Goal: Task Accomplishment & Management: Manage account settings

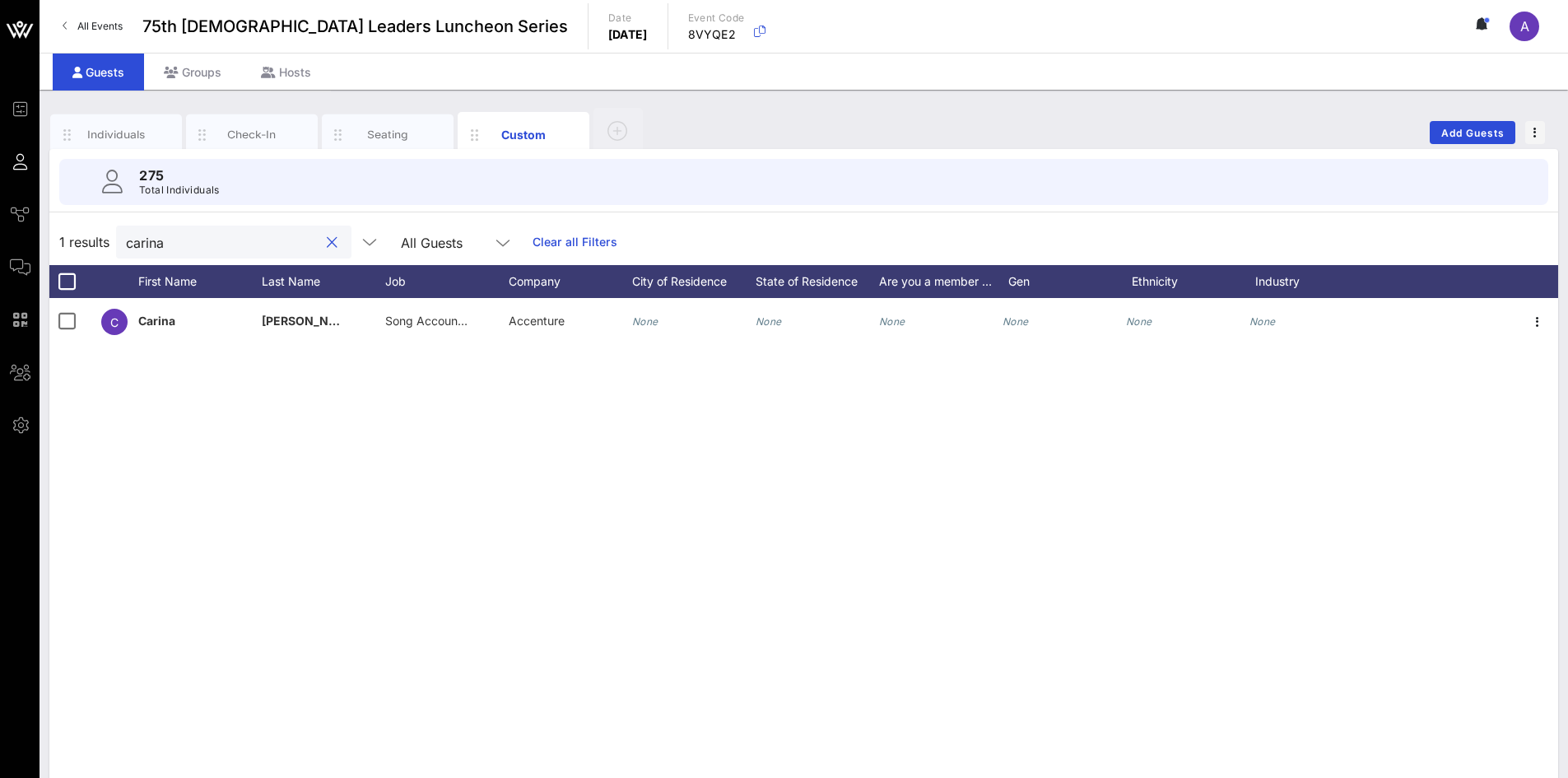
click at [327, 244] on button "clear icon" at bounding box center [332, 243] width 11 height 17
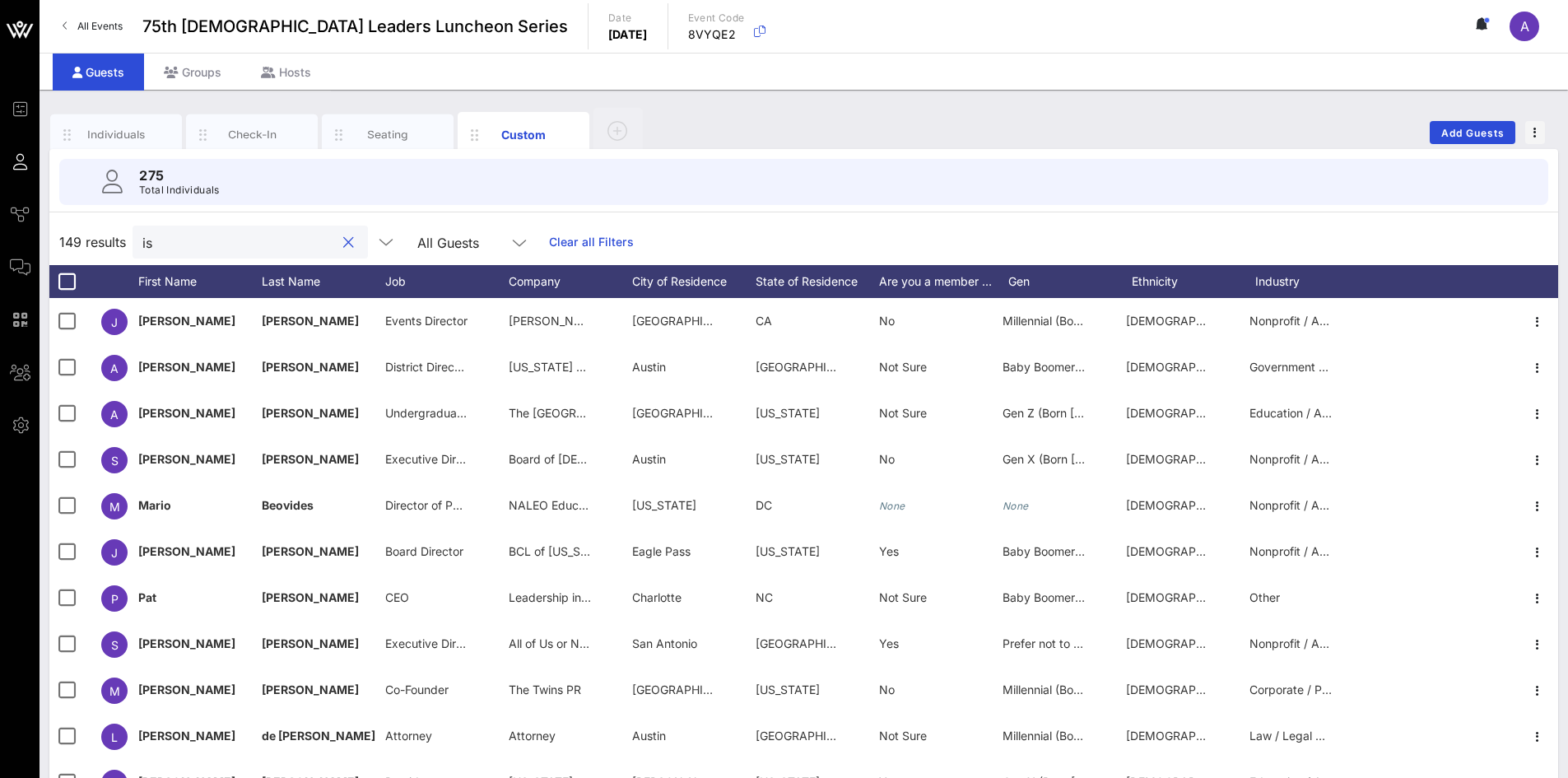
type input "i"
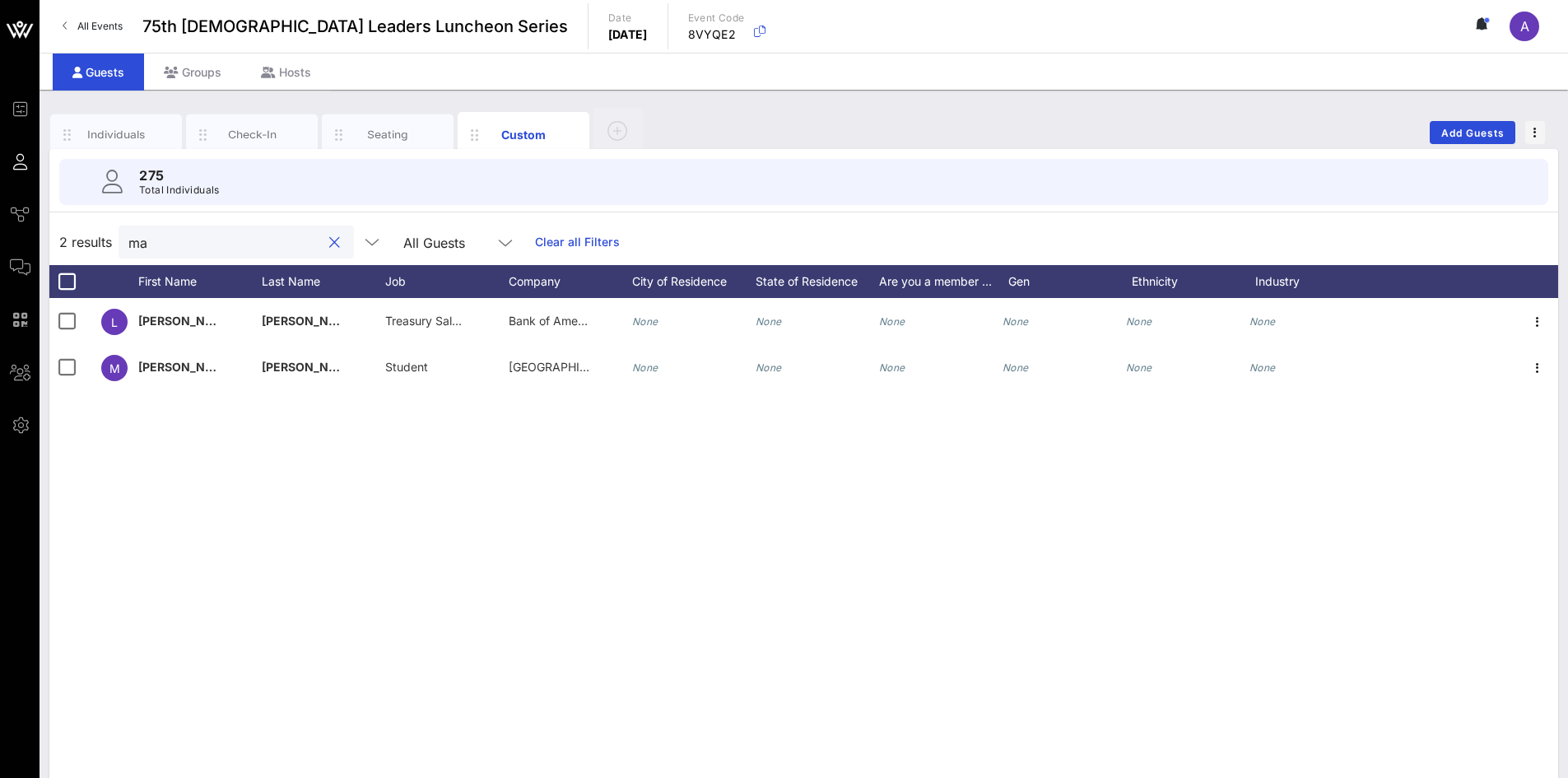
type input "m"
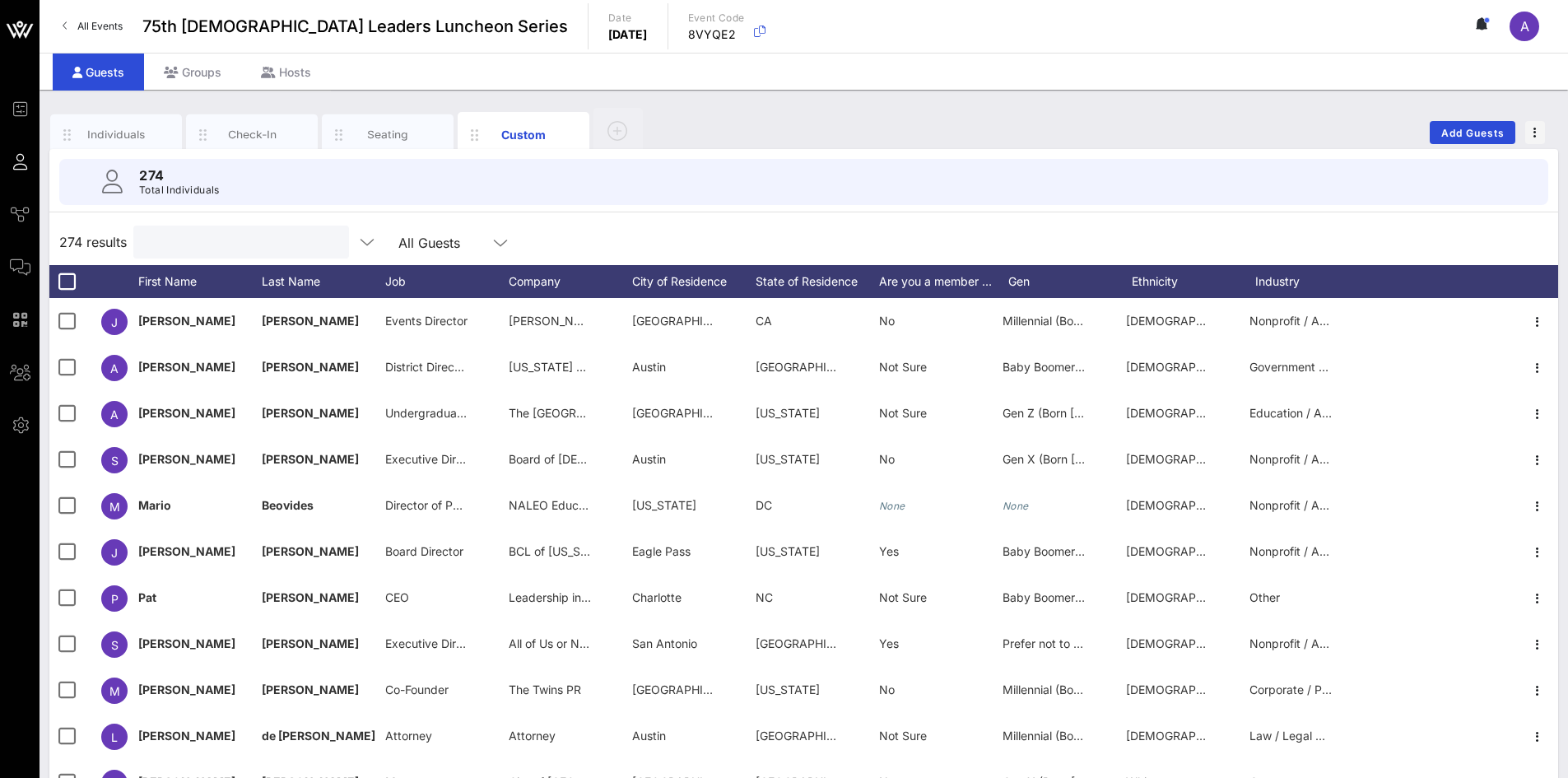
click at [234, 239] on input "text" at bounding box center [240, 242] width 193 height 22
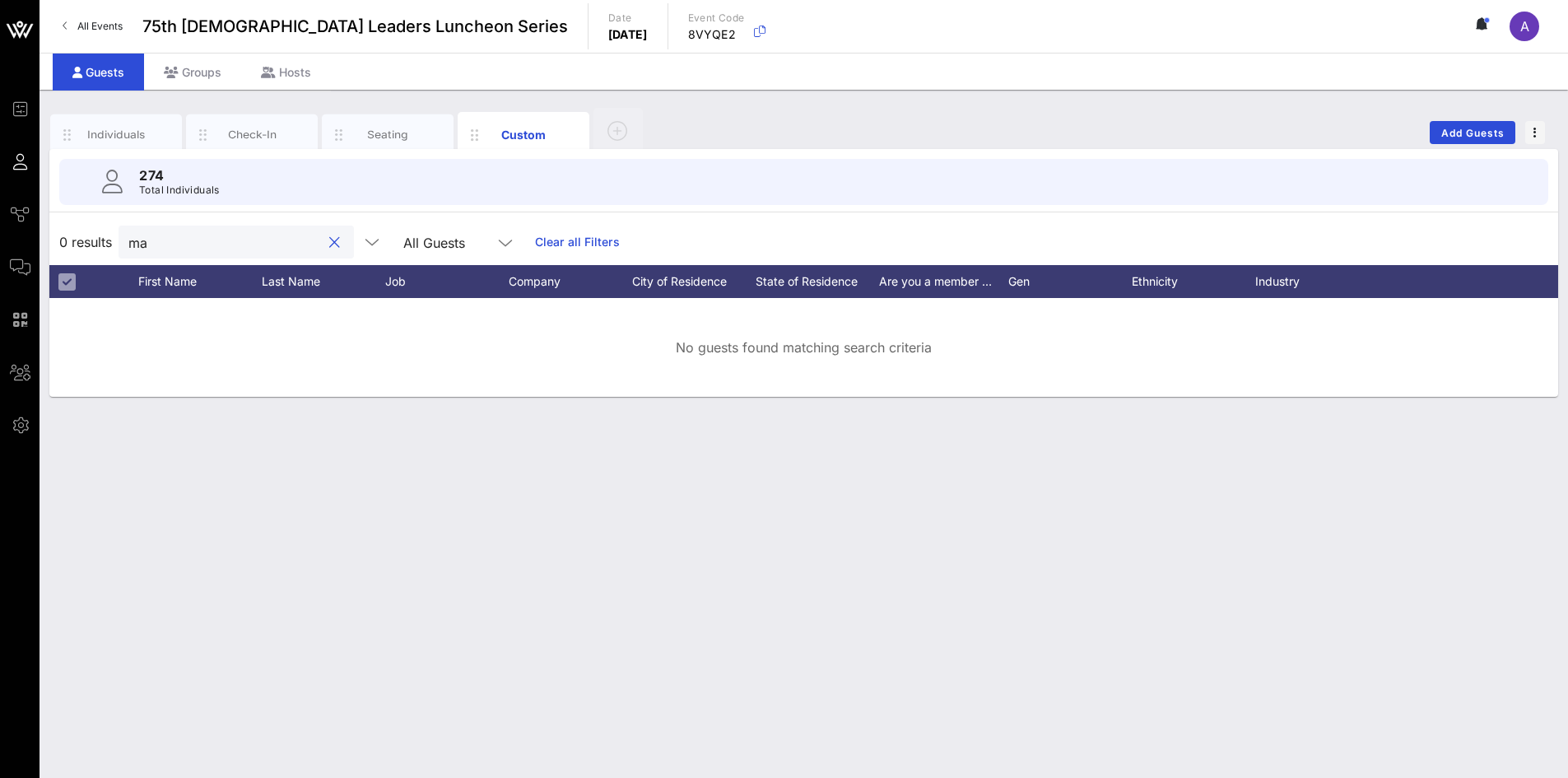
type input "m"
type input "M"
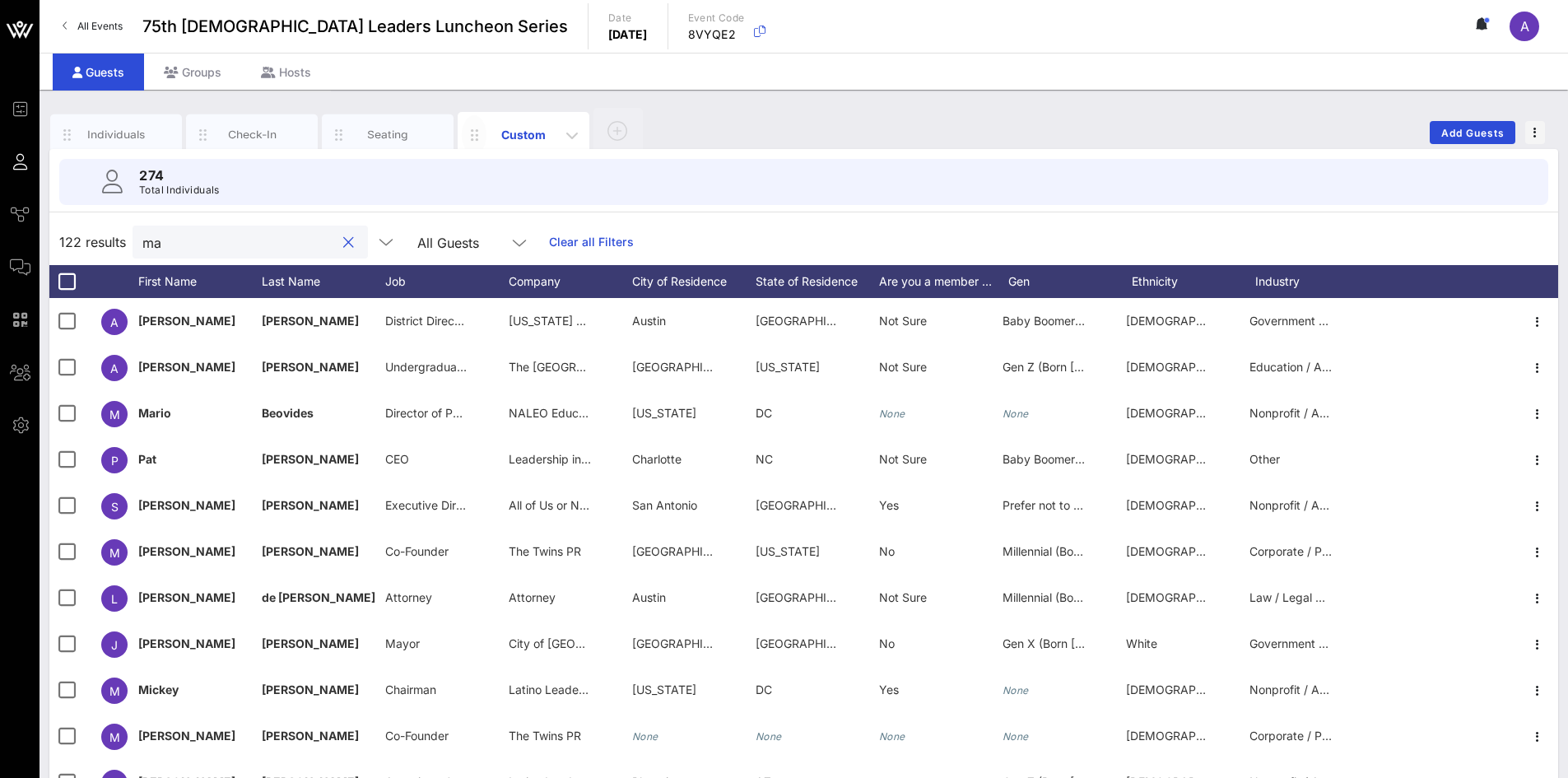
type input "m"
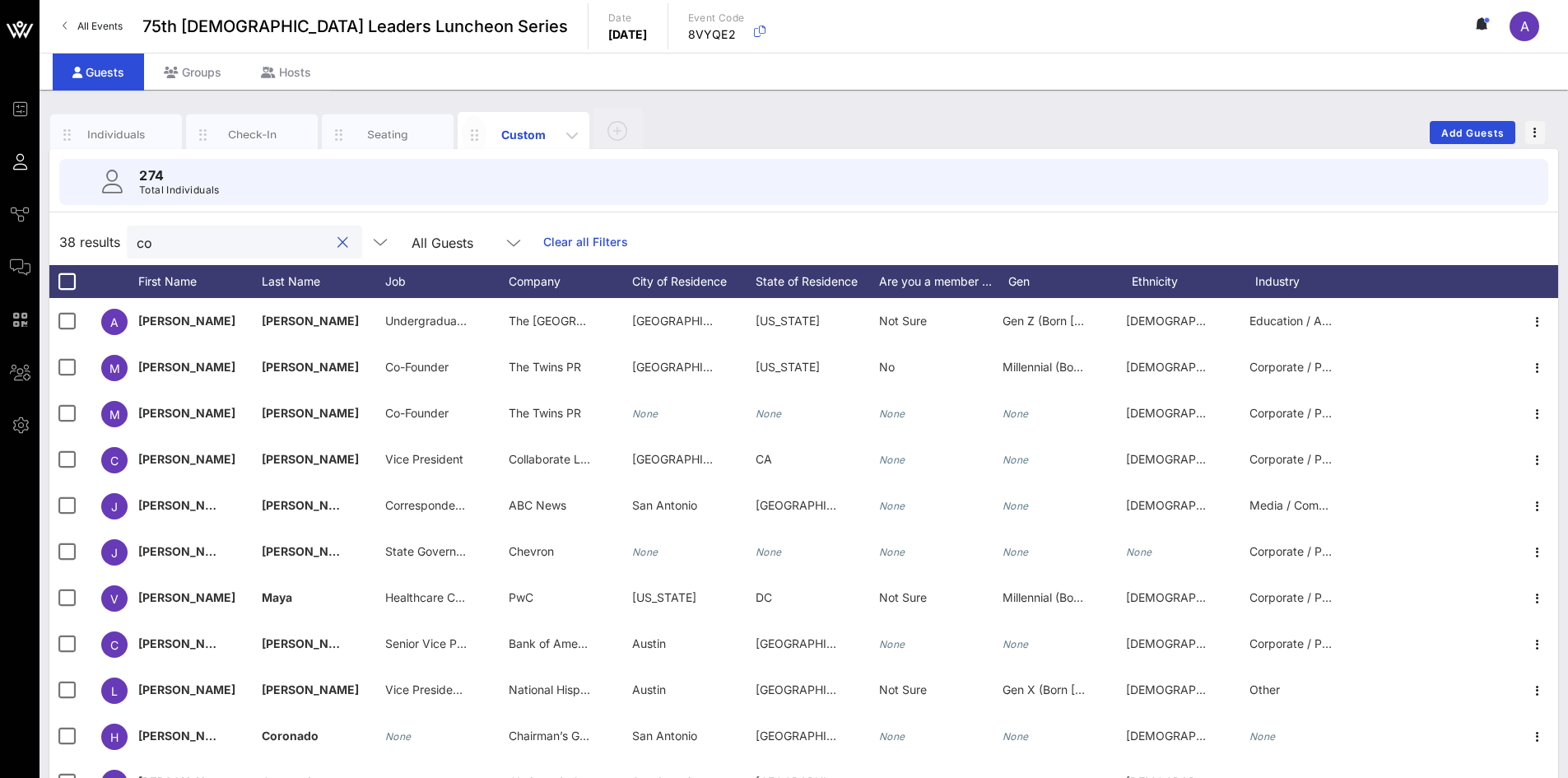
type input "c"
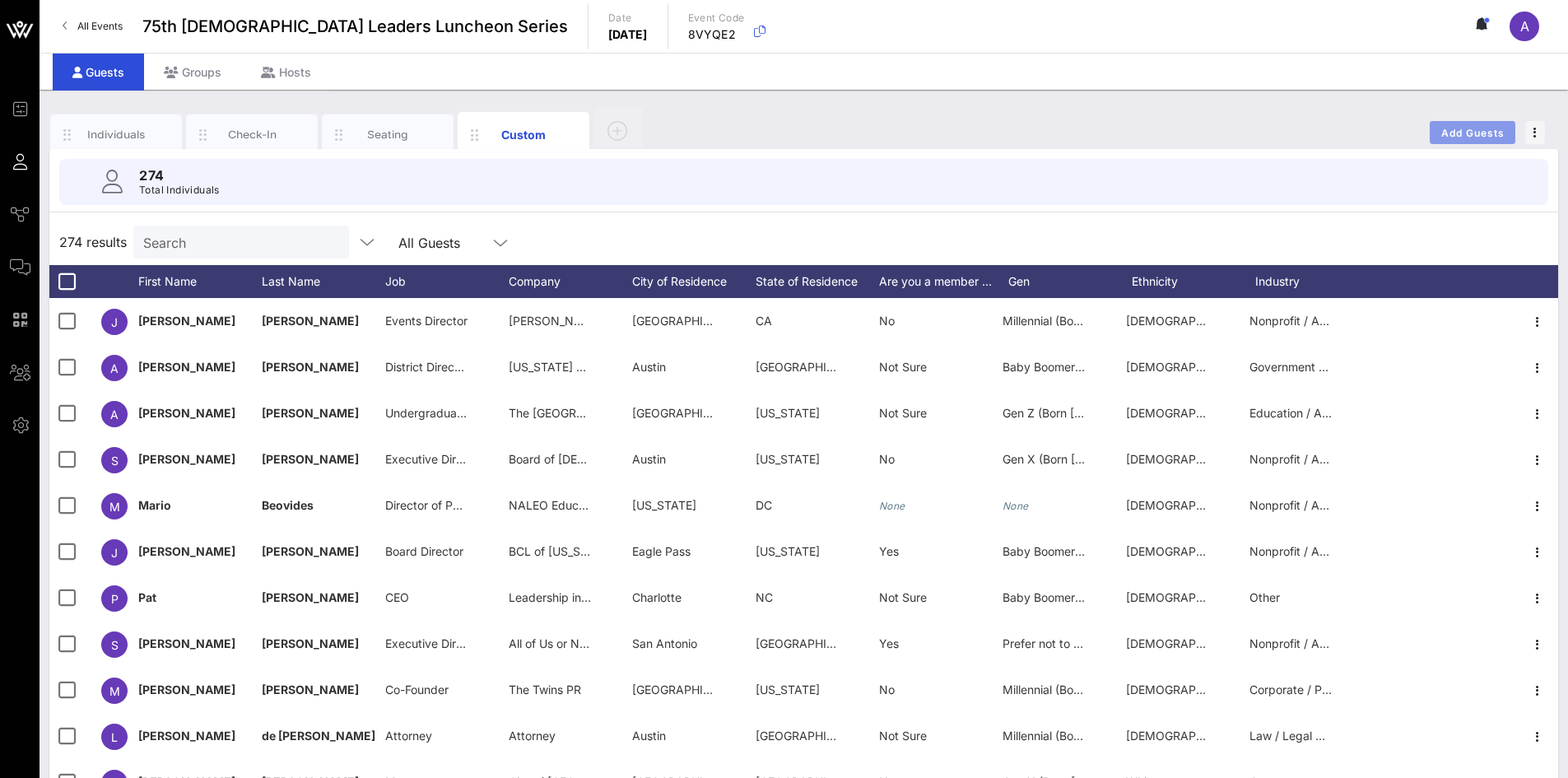
click at [1481, 135] on span "Add Guests" at bounding box center [1473, 133] width 65 height 13
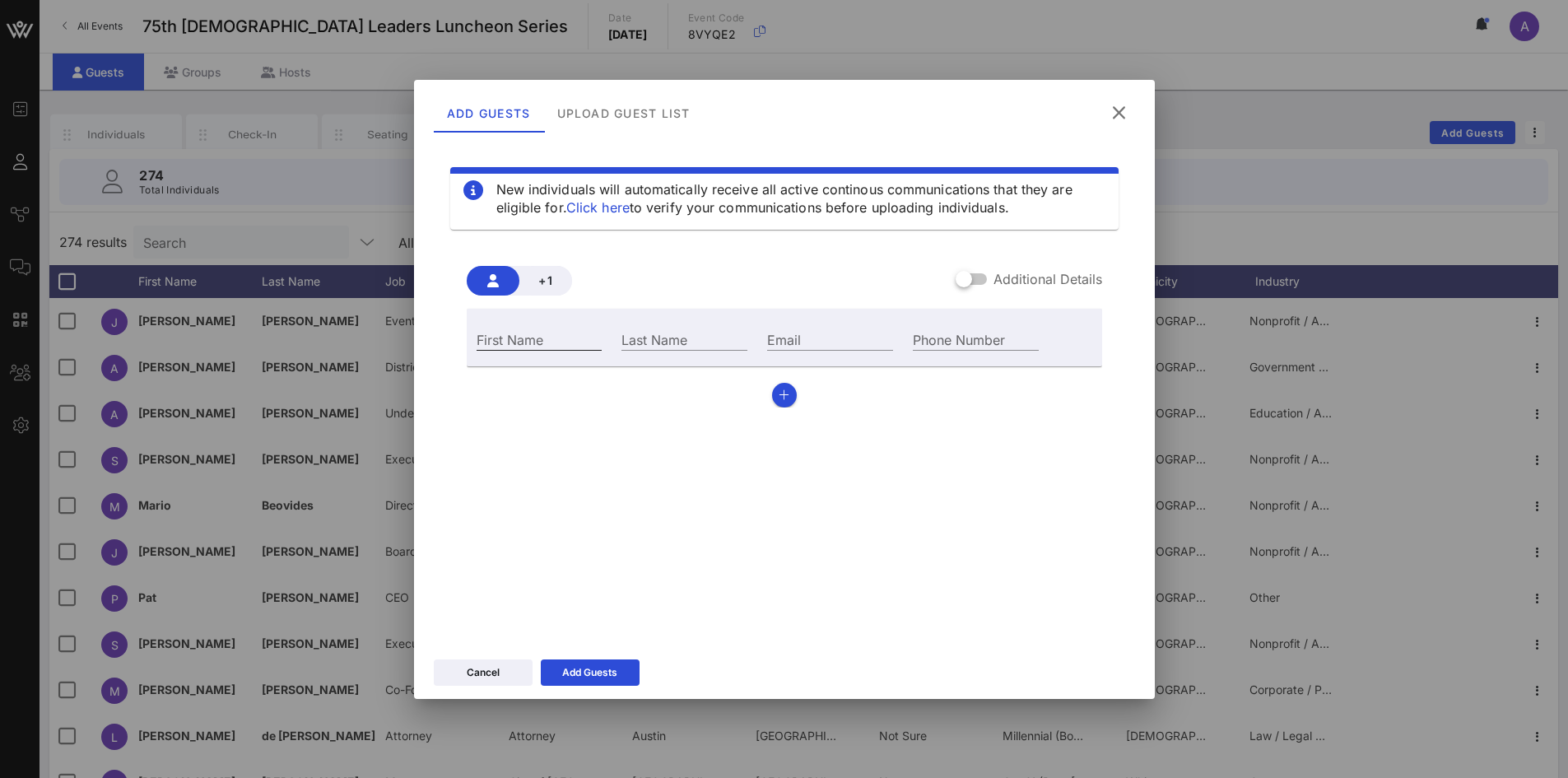
click at [581, 346] on input "First Name" at bounding box center [539, 339] width 126 height 22
type input "[PERSON_NAME]"
click at [787, 337] on input "Email" at bounding box center [830, 339] width 126 height 22
paste input "[EMAIL_ADDRESS][DOMAIN_NAME]"
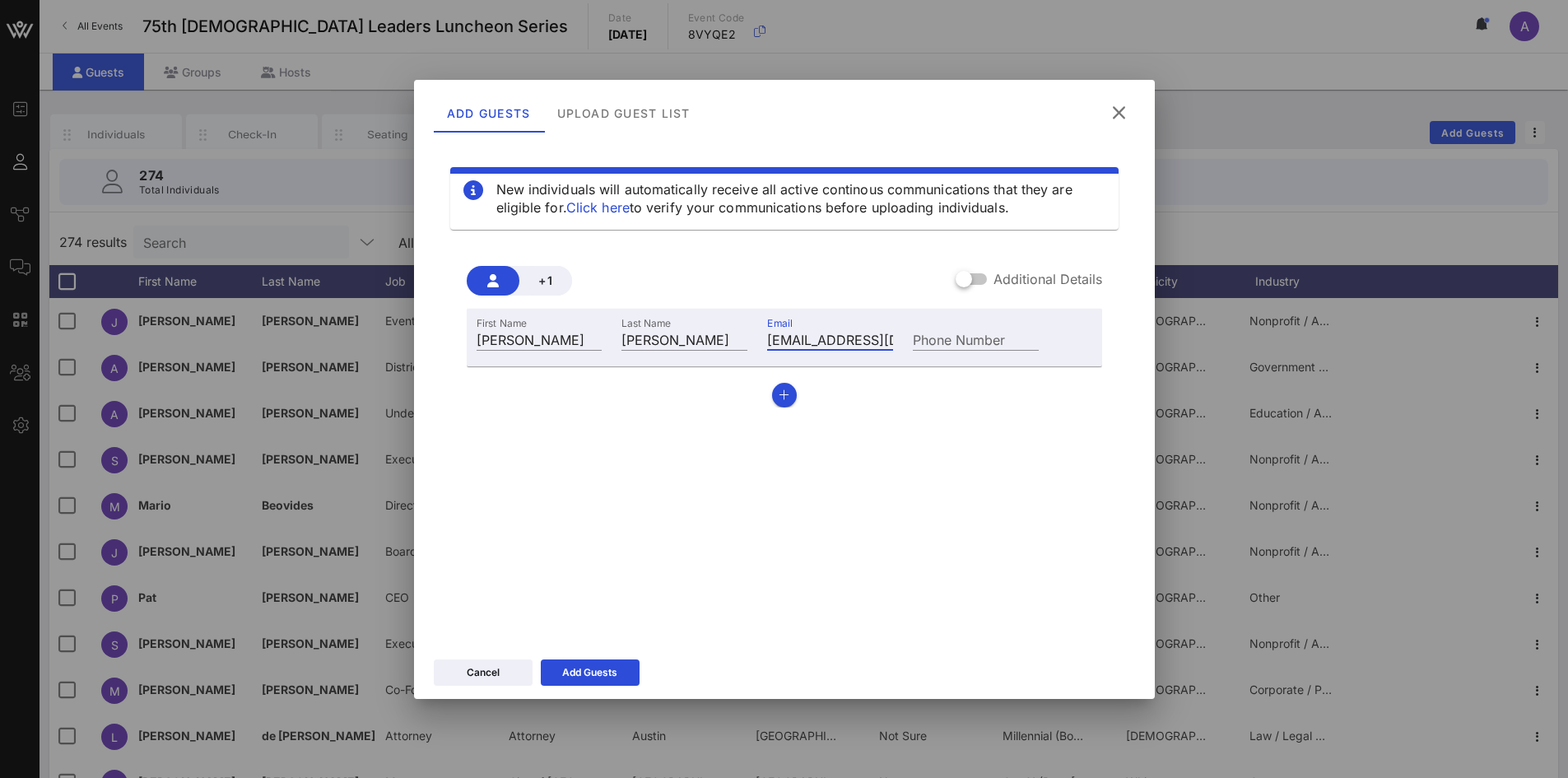
scroll to position [0, 18]
type input "[EMAIL_ADDRESS][DOMAIN_NAME]"
click at [611, 677] on div "Add Guests" at bounding box center [589, 672] width 55 height 17
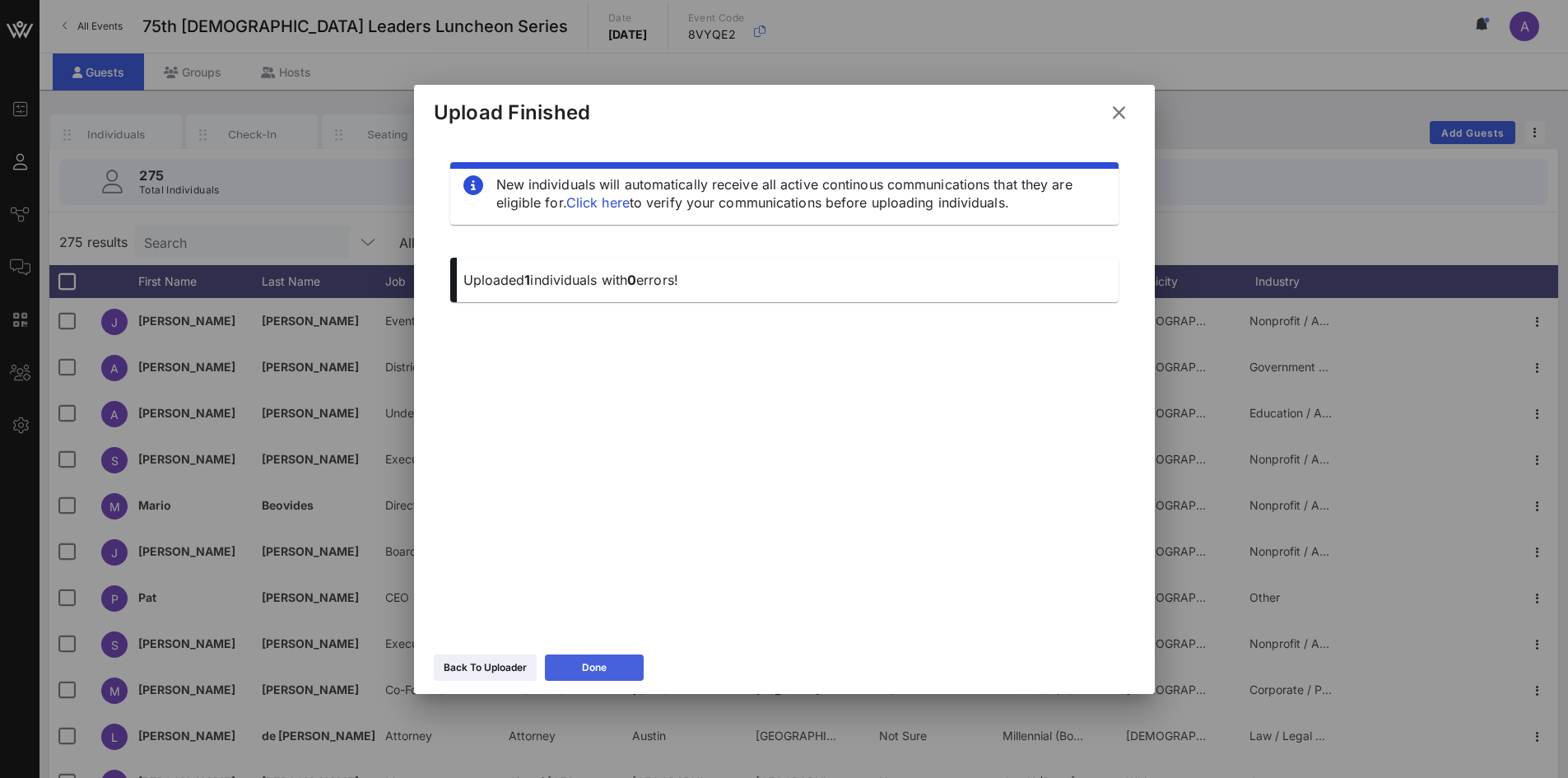
click at [593, 669] on icon at bounding box center [594, 667] width 12 height 10
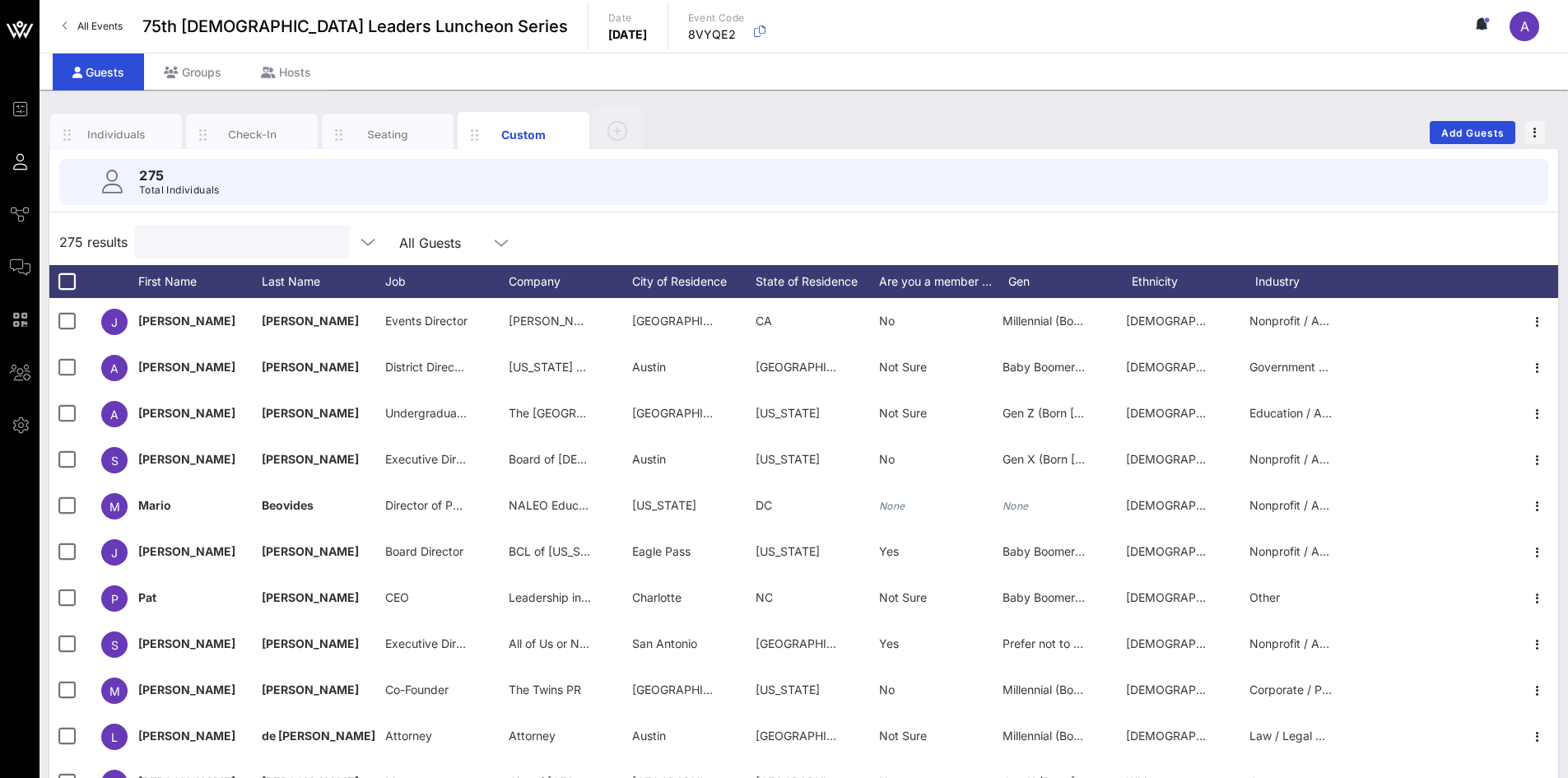
click at [191, 242] on input "text" at bounding box center [241, 242] width 193 height 22
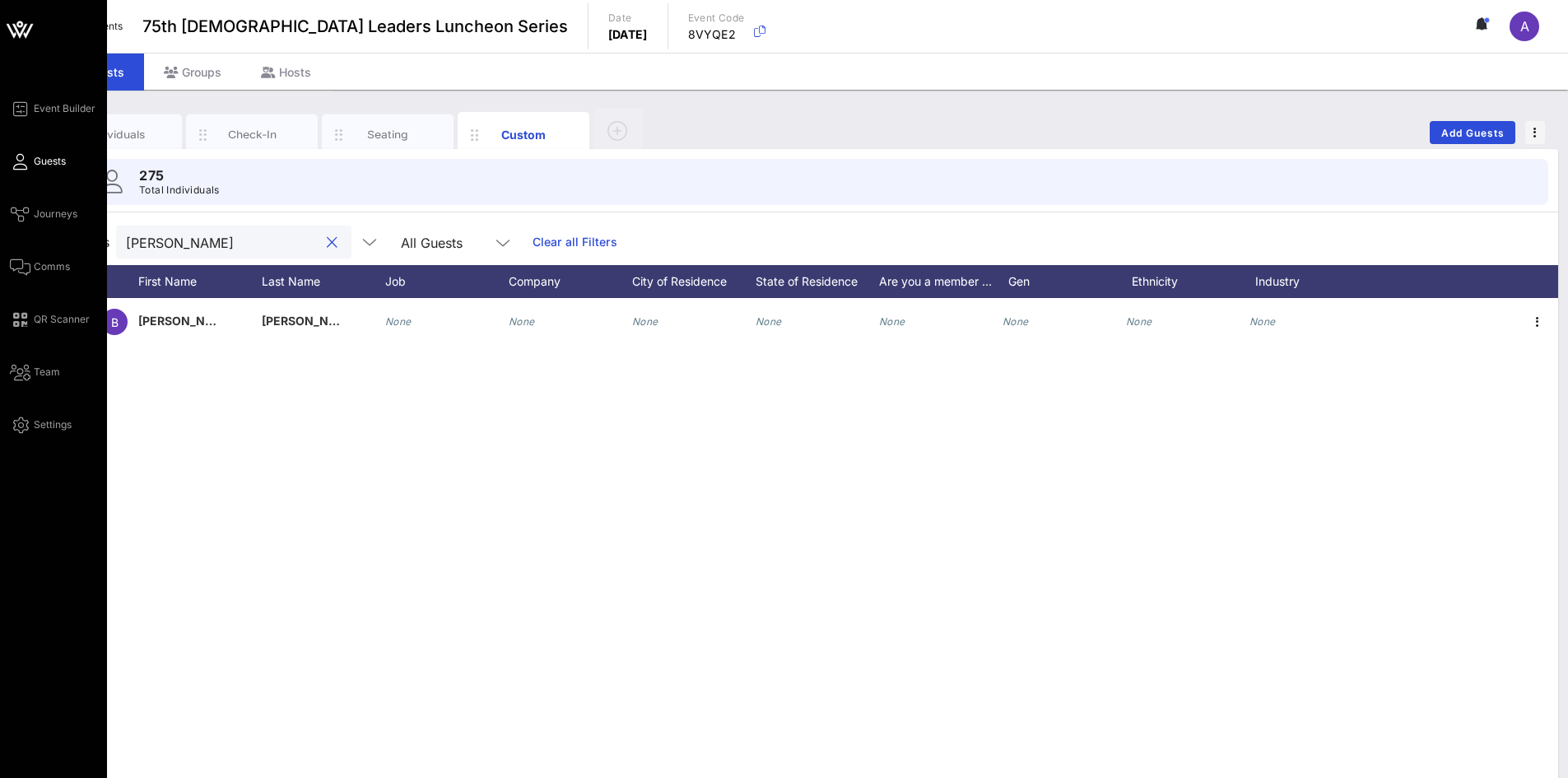
type input "[PERSON_NAME]"
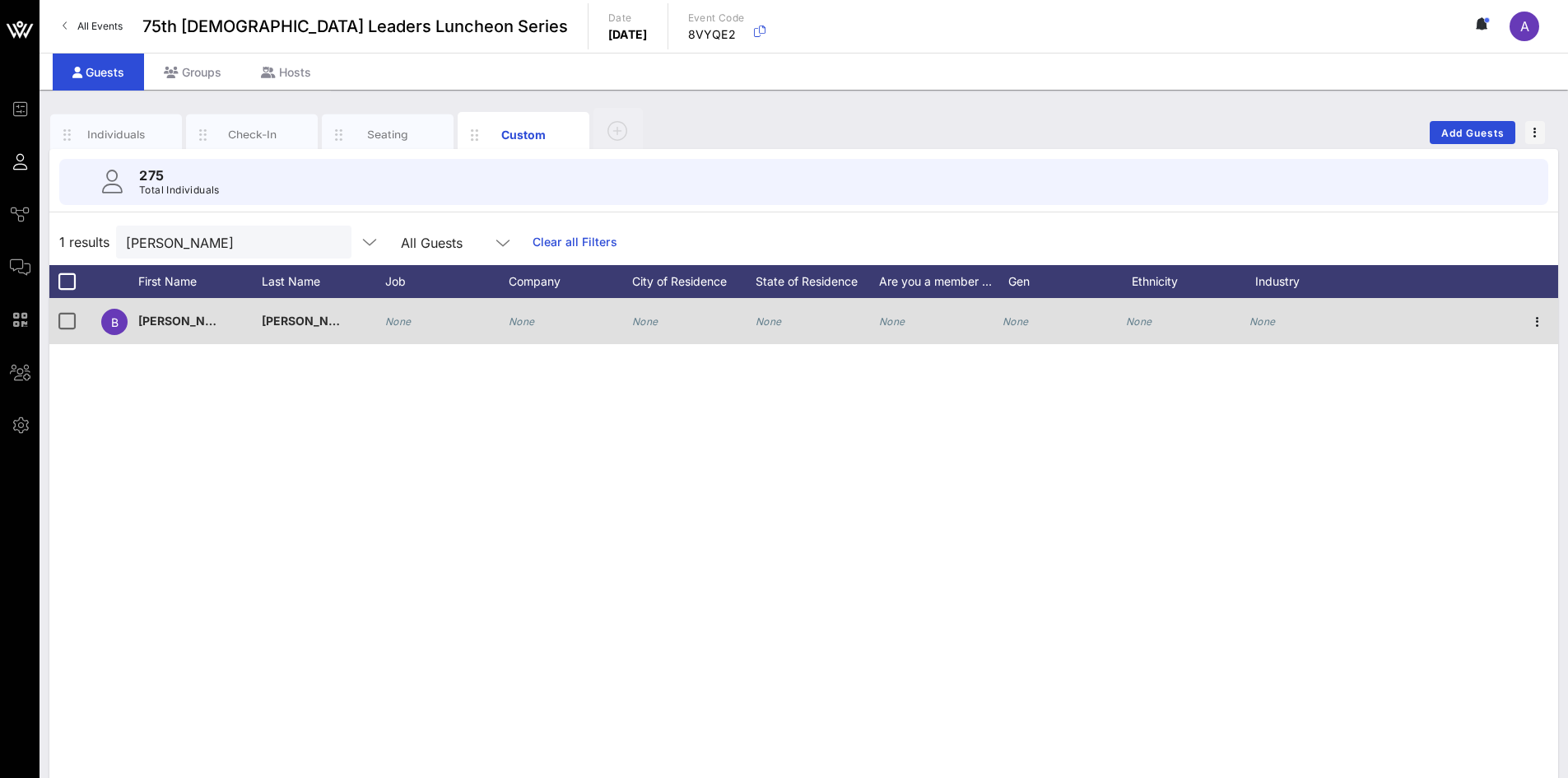
click at [405, 325] on icon "None" at bounding box center [398, 321] width 27 height 13
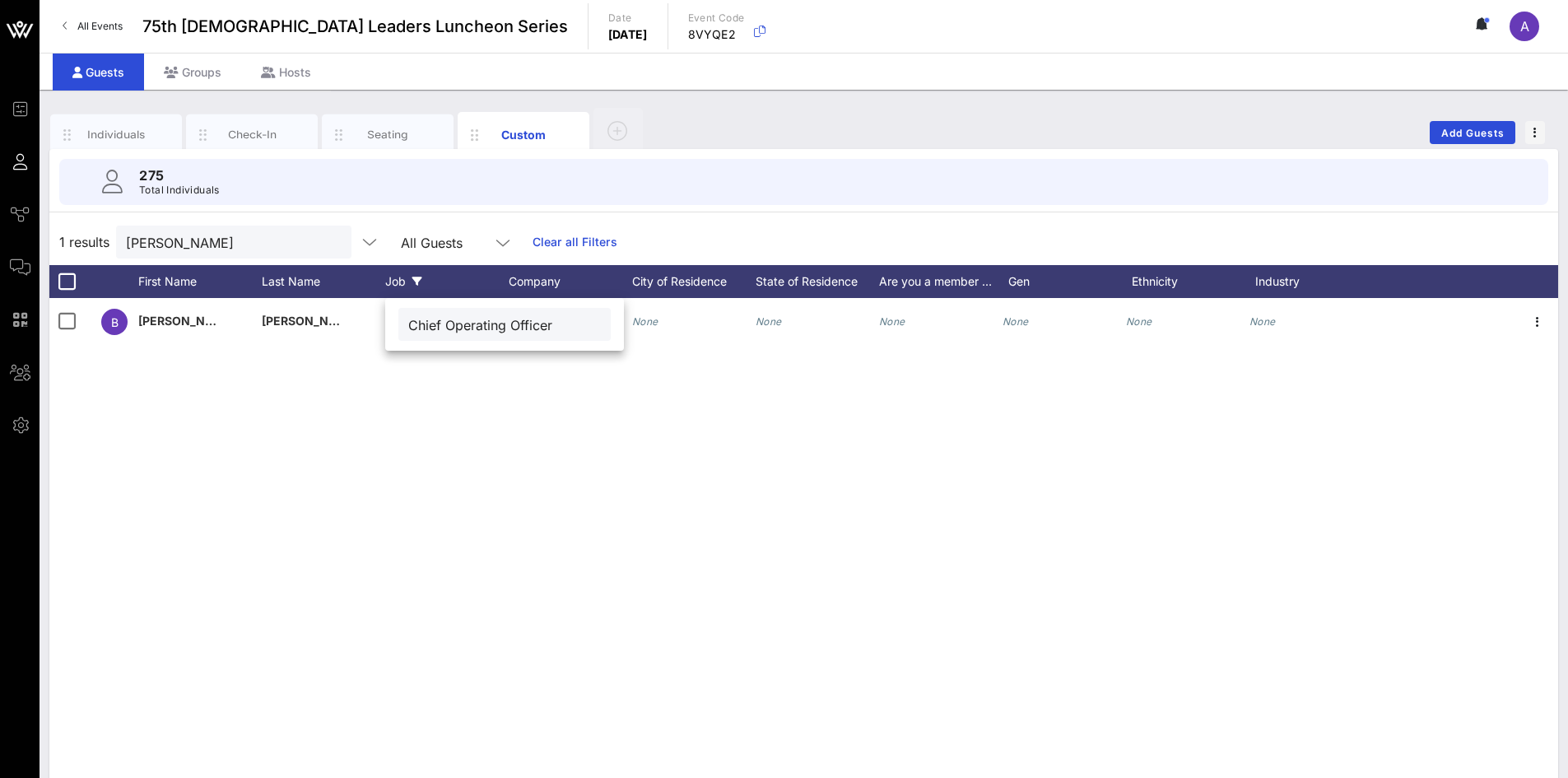
type input "Chief Operating Officer"
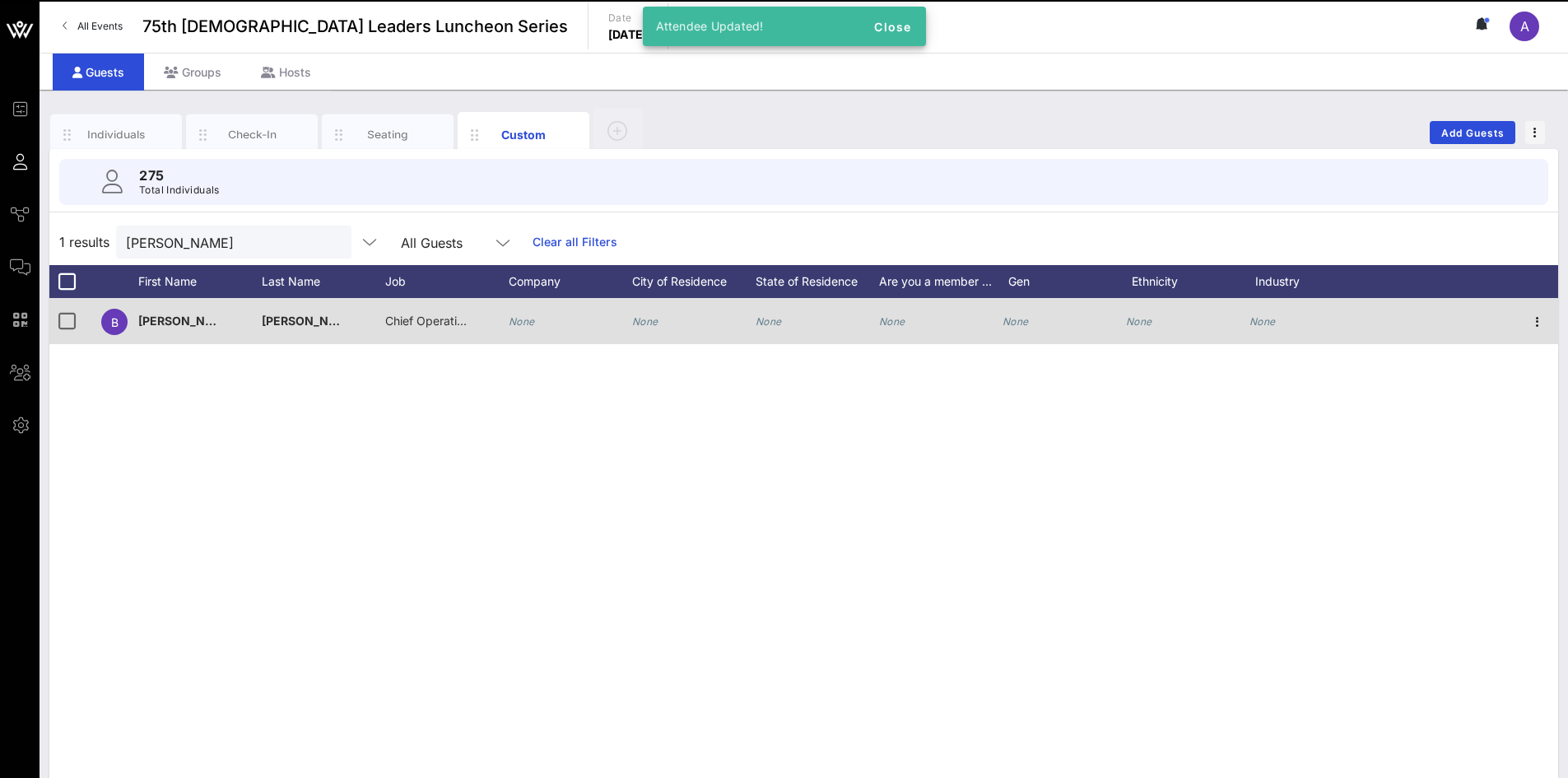
click at [525, 322] on icon "None" at bounding box center [522, 321] width 27 height 13
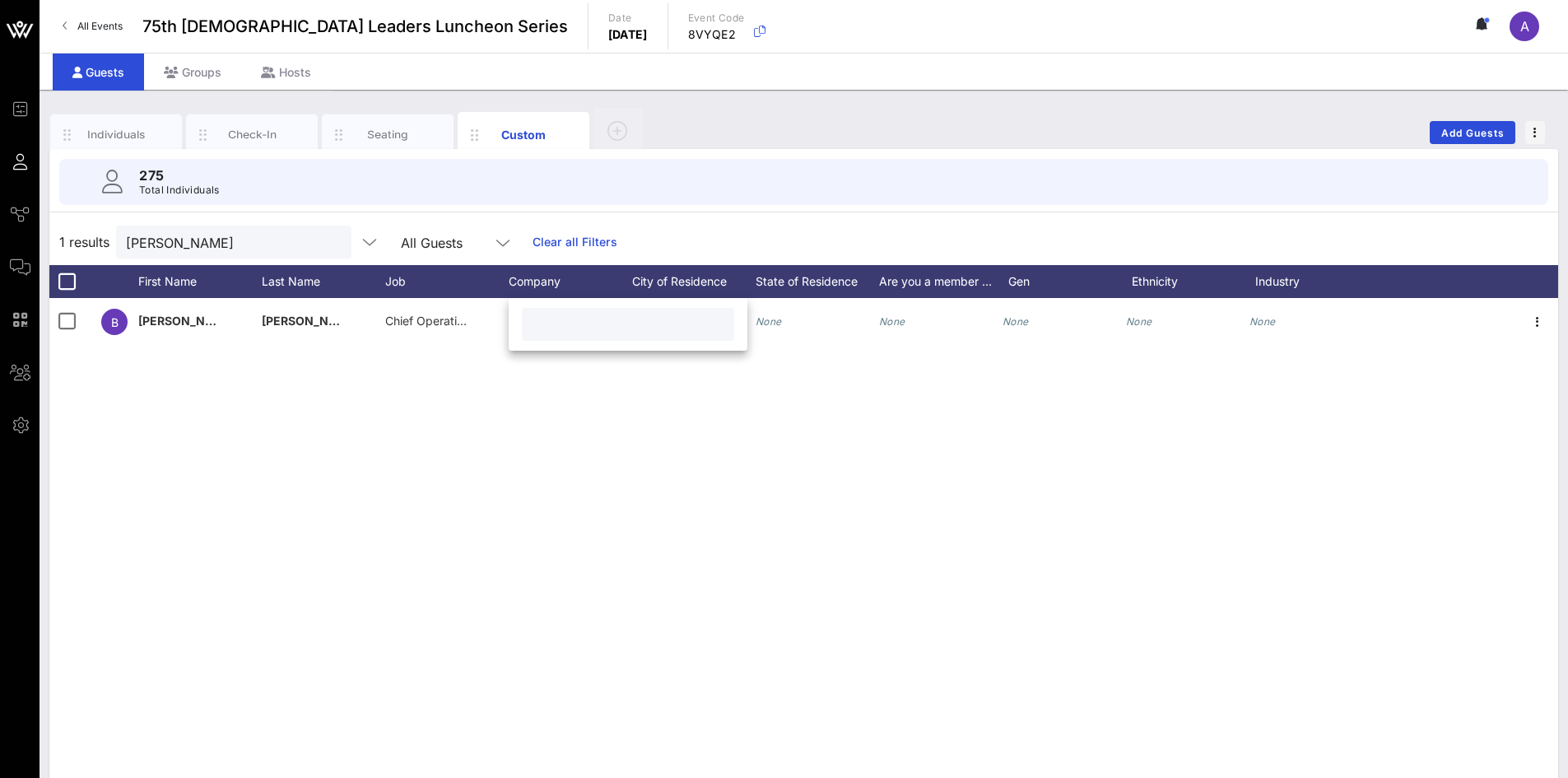
click at [606, 335] on div at bounding box center [628, 324] width 193 height 33
paste input "Greater Austin Hispanic Chamber of Commerce"
type input "Greater Austin Hispanic Chamber of Commerce"
